Goal: Find specific page/section: Find specific page/section

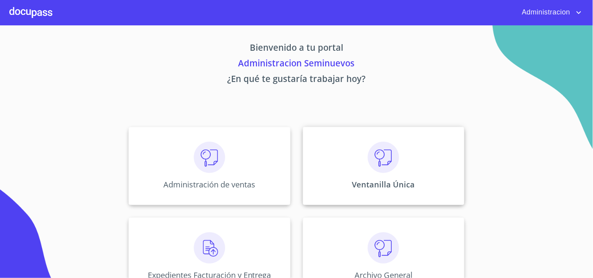
click at [380, 157] on img at bounding box center [383, 157] width 31 height 31
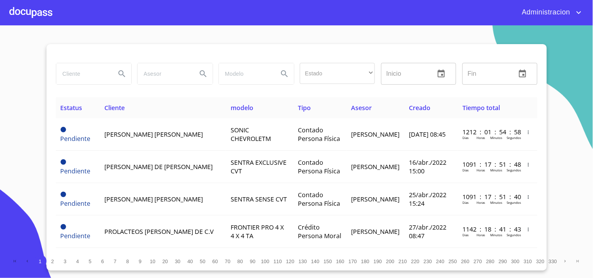
click at [95, 77] on input "search" at bounding box center [82, 73] width 53 height 21
type input "[PERSON_NAME]"
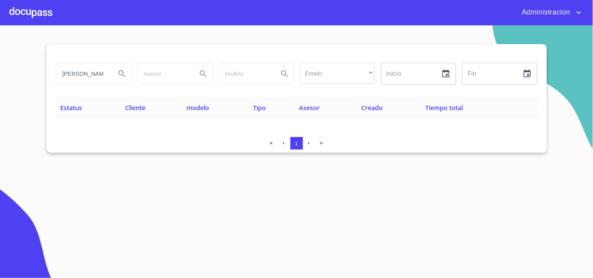
drag, startPoint x: 106, startPoint y: 75, endPoint x: 0, endPoint y: 64, distance: 106.6
click at [0, 64] on section "[PERSON_NAME] Estado ​ ​ Inicio ​ Fin ​ Estatus Cliente modelo Tipo Asesor Crea…" at bounding box center [296, 151] width 593 height 253
click at [585, 13] on div "Administracion" at bounding box center [296, 12] width 593 height 25
click at [582, 11] on icon "account of current user" at bounding box center [579, 12] width 9 height 9
click at [573, 14] on li "Salir" at bounding box center [571, 16] width 25 height 14
